Goal: Find specific page/section

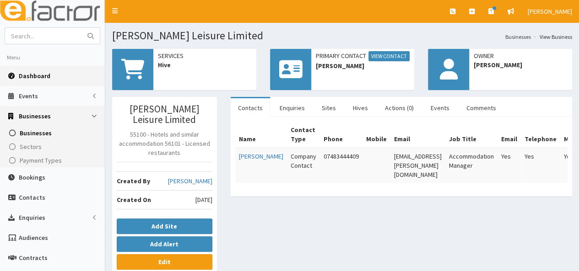
click at [31, 75] on span "Dashboard" at bounding box center [35, 76] width 32 height 8
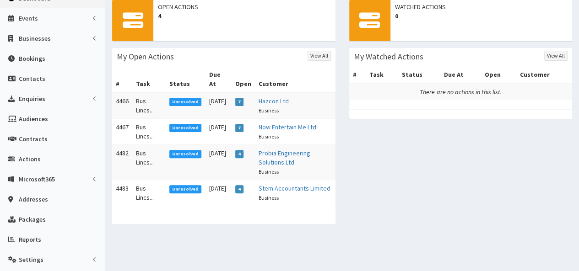
scroll to position [92, 0]
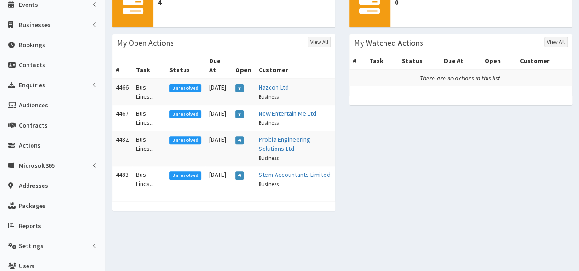
click at [138, 110] on td "Bus Lincs..." at bounding box center [148, 118] width 33 height 26
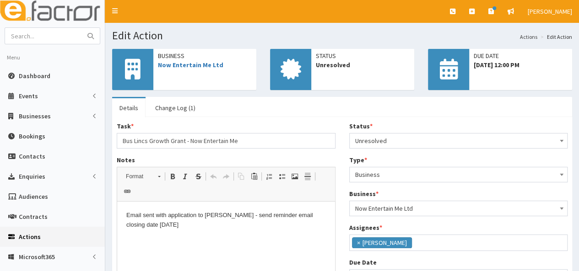
scroll to position [6, 0]
